Goal: Navigation & Orientation: Find specific page/section

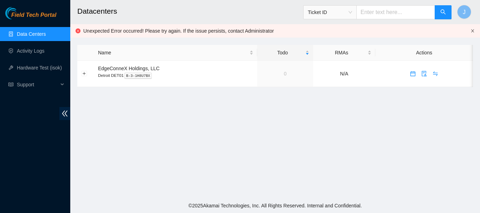
click at [473, 30] on icon "close" at bounding box center [473, 31] width 4 height 4
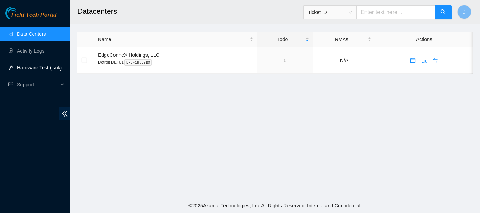
click at [33, 68] on link "Hardware Test (isok)" at bounding box center [39, 68] width 45 height 6
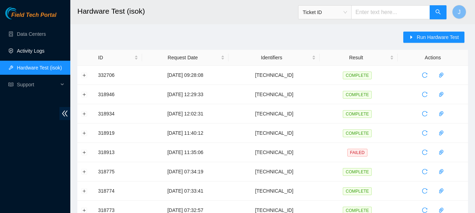
click at [30, 50] on link "Activity Logs" at bounding box center [31, 51] width 28 height 6
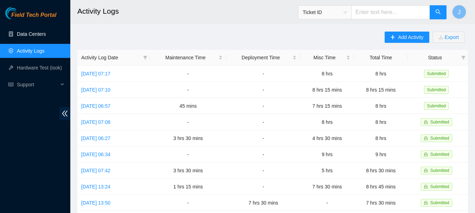
click at [27, 34] on link "Data Centers" at bounding box center [31, 34] width 29 height 6
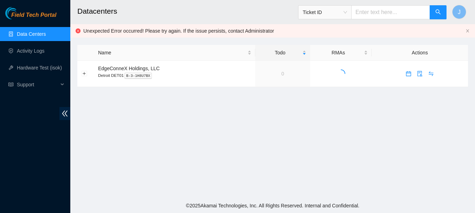
click at [27, 34] on link "Data Centers" at bounding box center [31, 34] width 29 height 6
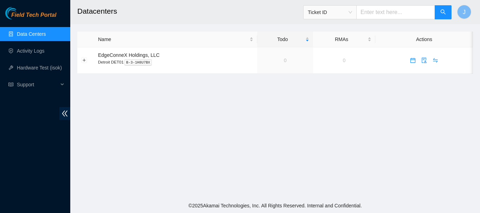
click at [142, 130] on main "Datacenters Ticket ID J Name Todo RMAs Actions EdgeConneX Holdings, LLC Detroit…" at bounding box center [275, 99] width 410 height 199
